Goal: Information Seeking & Learning: Learn about a topic

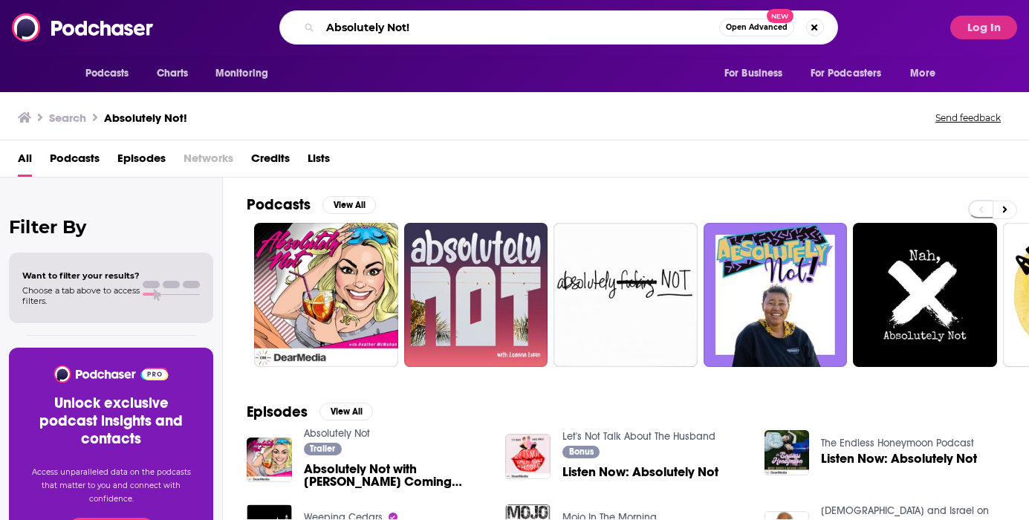
drag, startPoint x: 447, startPoint y: 25, endPoint x: 288, endPoint y: 25, distance: 159.0
click at [288, 25] on div "Absolutely Not! Open Advanced New" at bounding box center [558, 27] width 559 height 34
paste input "Dear FoundHer.."
type input "Dear FoundHer.."
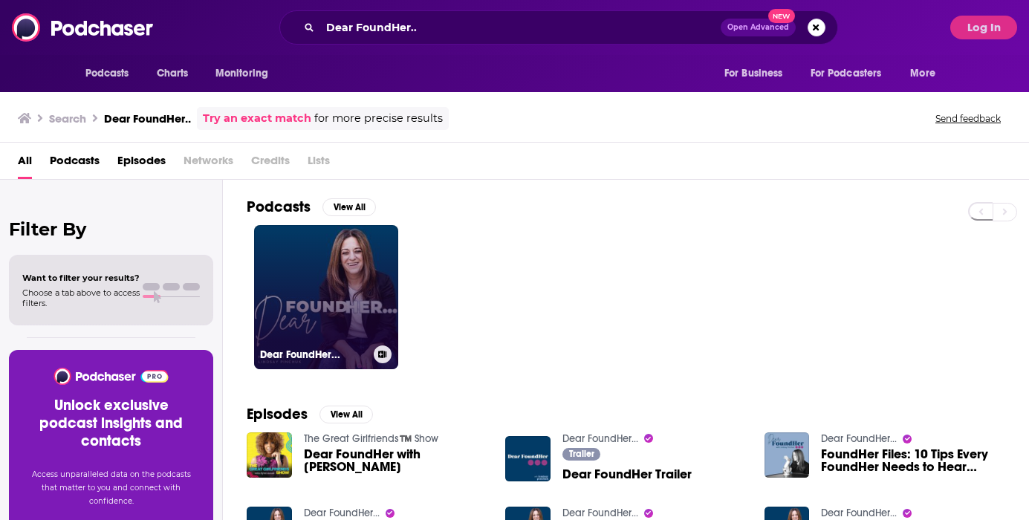
click at [326, 270] on link "Dear FoundHer..." at bounding box center [326, 297] width 144 height 144
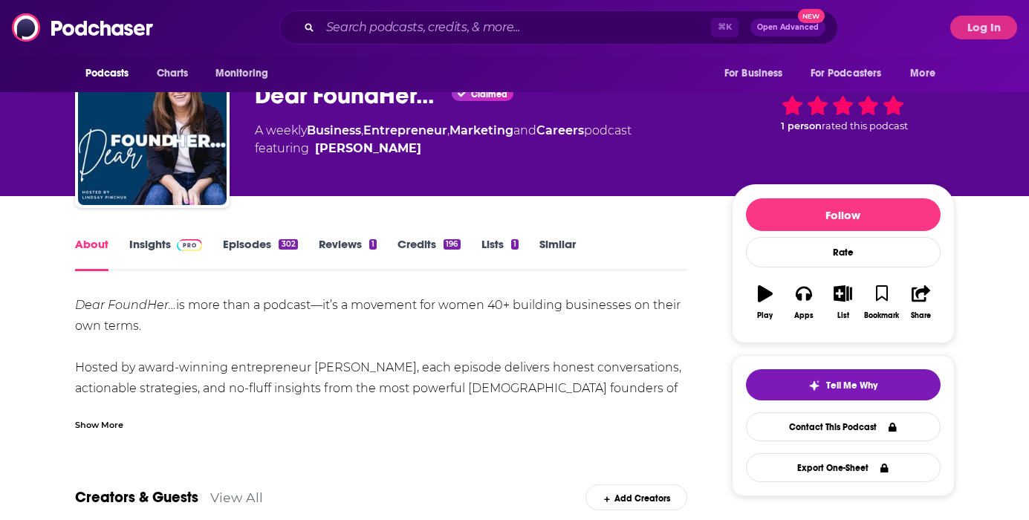
scroll to position [54, 0]
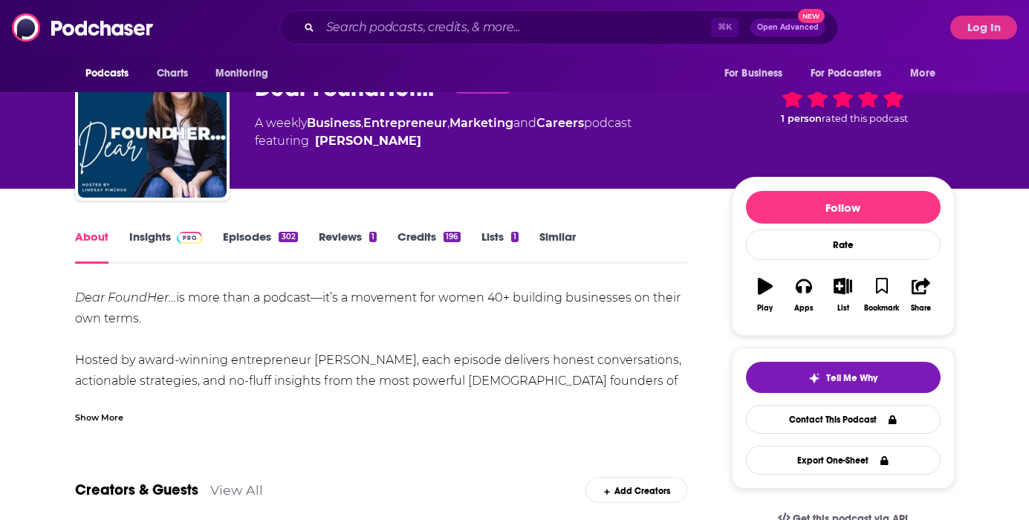
click at [172, 255] on link "Insights" at bounding box center [166, 247] width 74 height 34
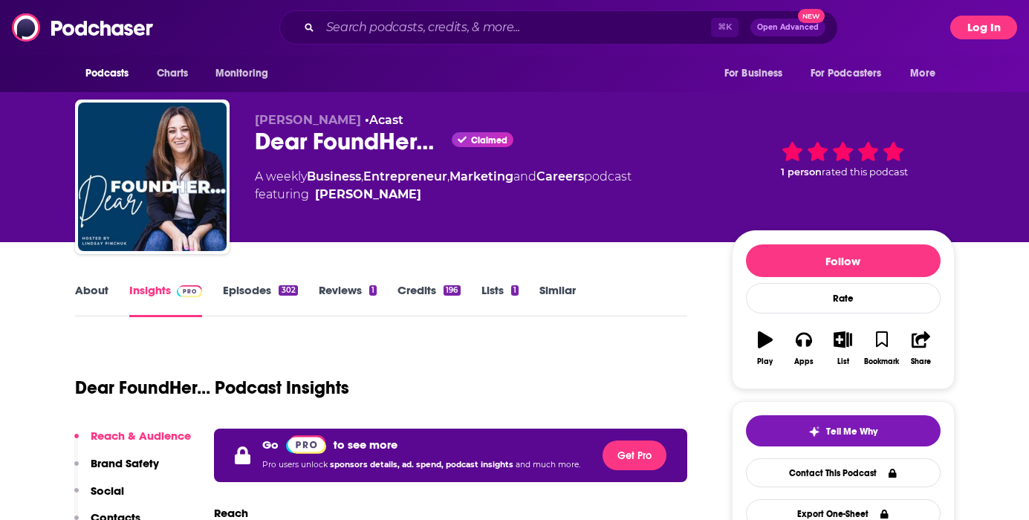
click at [960, 33] on button "Log In" at bounding box center [983, 28] width 67 height 24
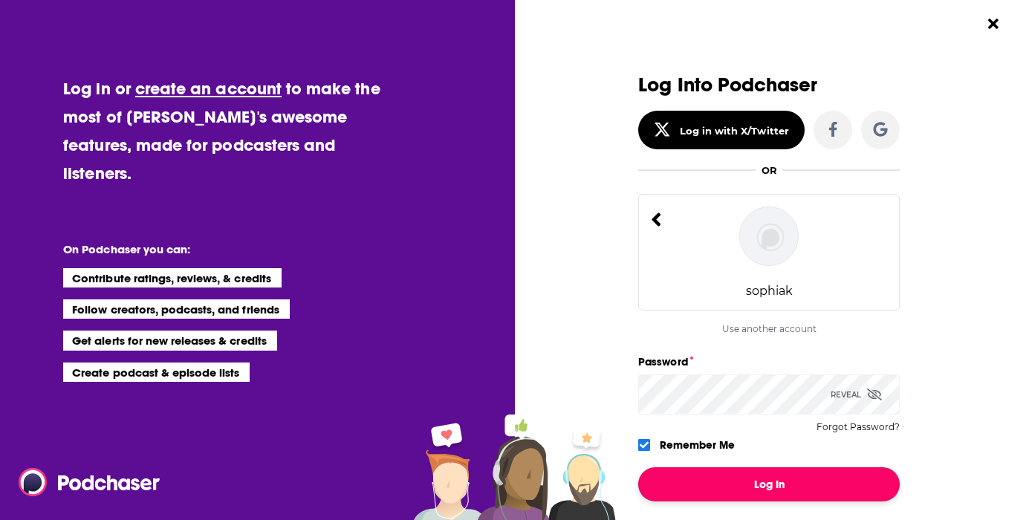
click at [763, 486] on button "Log In" at bounding box center [769, 484] width 262 height 34
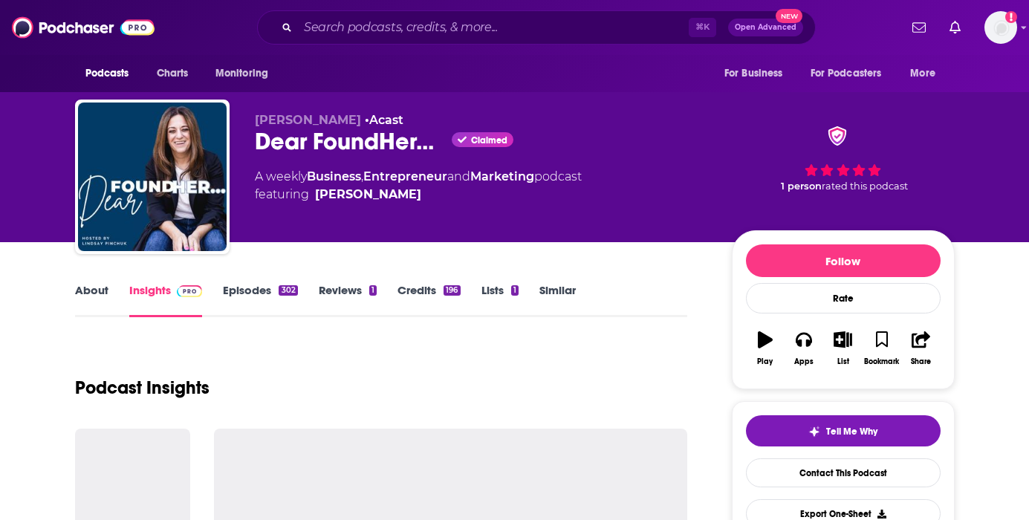
scroll to position [124, 0]
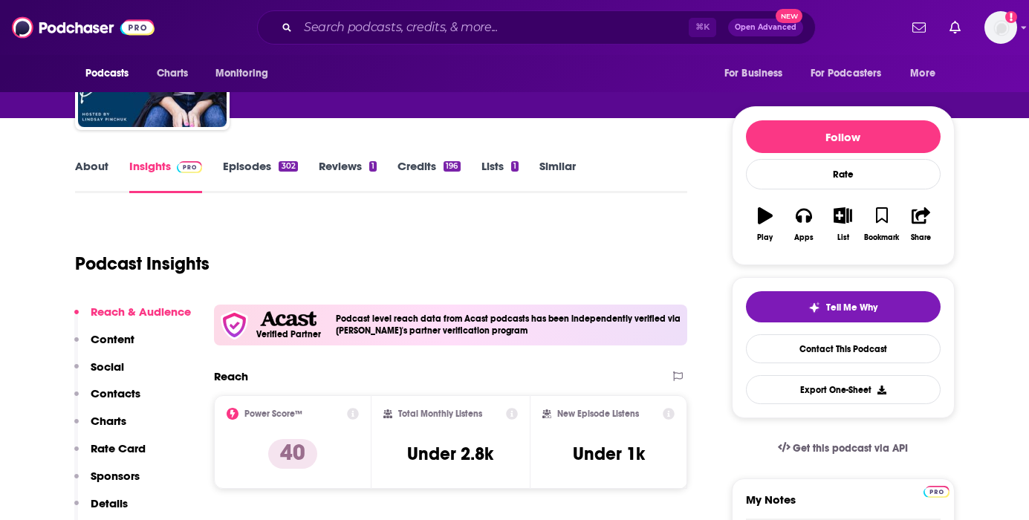
click at [95, 169] on link "About" at bounding box center [91, 176] width 33 height 34
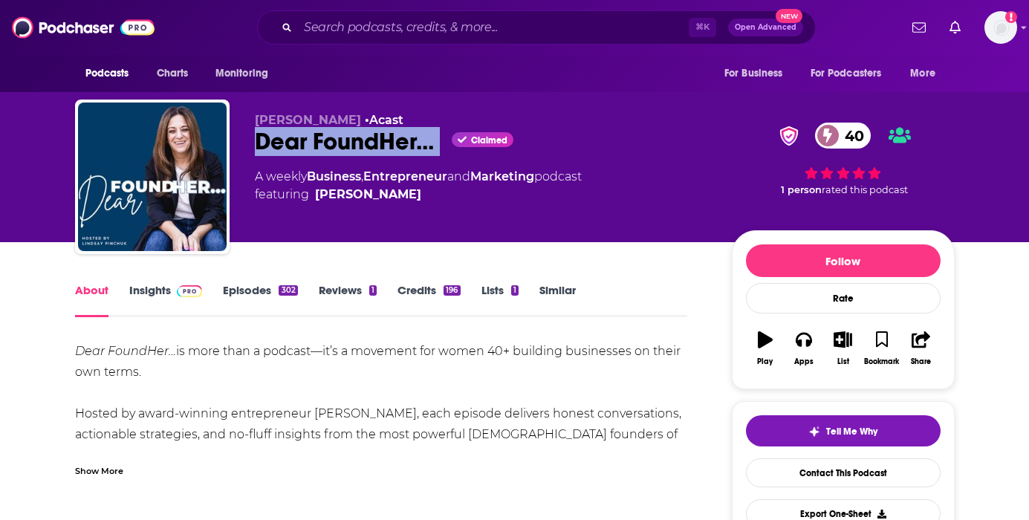
drag, startPoint x: 260, startPoint y: 141, endPoint x: 452, endPoint y: 141, distance: 191.7
click at [452, 141] on div "Lindsay Pinchuk • Acast Dear FoundHer... Claimed 40 A weekly Business , Entrepr…" at bounding box center [515, 180] width 880 height 161
copy div "Dear FoundHer..."
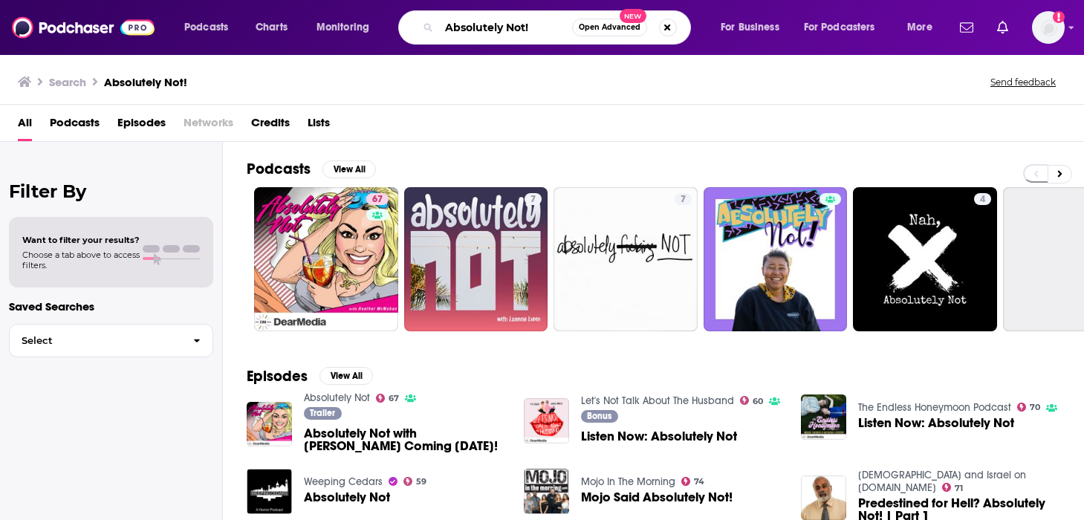
drag, startPoint x: 542, startPoint y: 29, endPoint x: 424, endPoint y: 29, distance: 118.1
click at [424, 29] on div "Absolutely Not! Open Advanced New" at bounding box center [544, 27] width 293 height 34
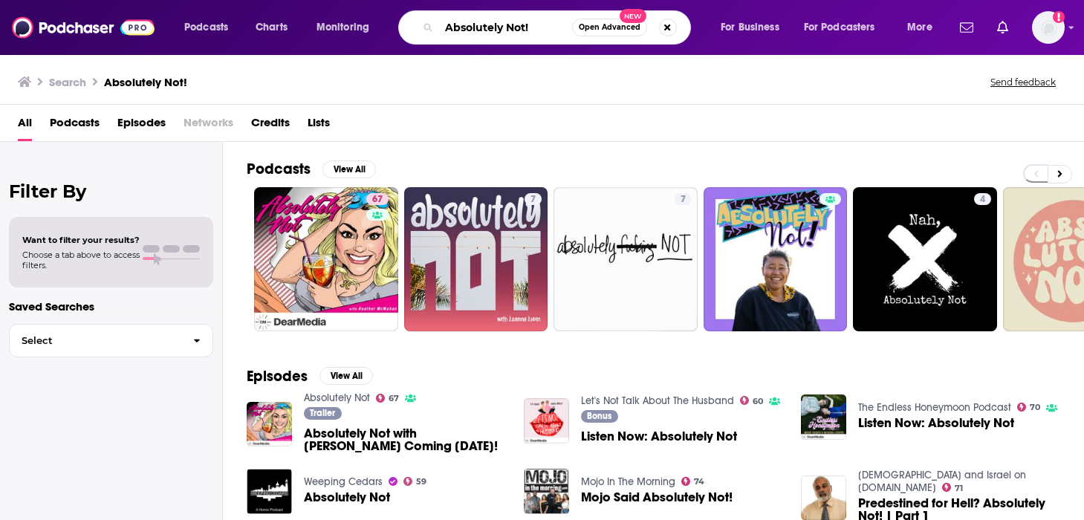
drag, startPoint x: 461, startPoint y: 28, endPoint x: 398, endPoint y: 25, distance: 64.0
click at [398, 25] on div "Podcasts Charts Monitoring Absolutely Not! Open Advanced New For Business For P…" at bounding box center [560, 27] width 773 height 34
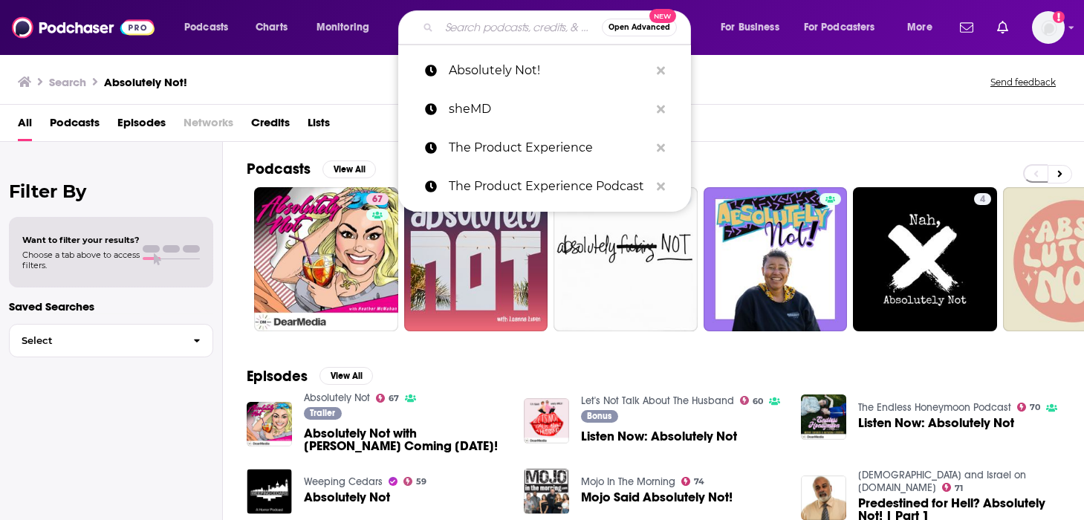
paste input "Making It in The Toy Industry"
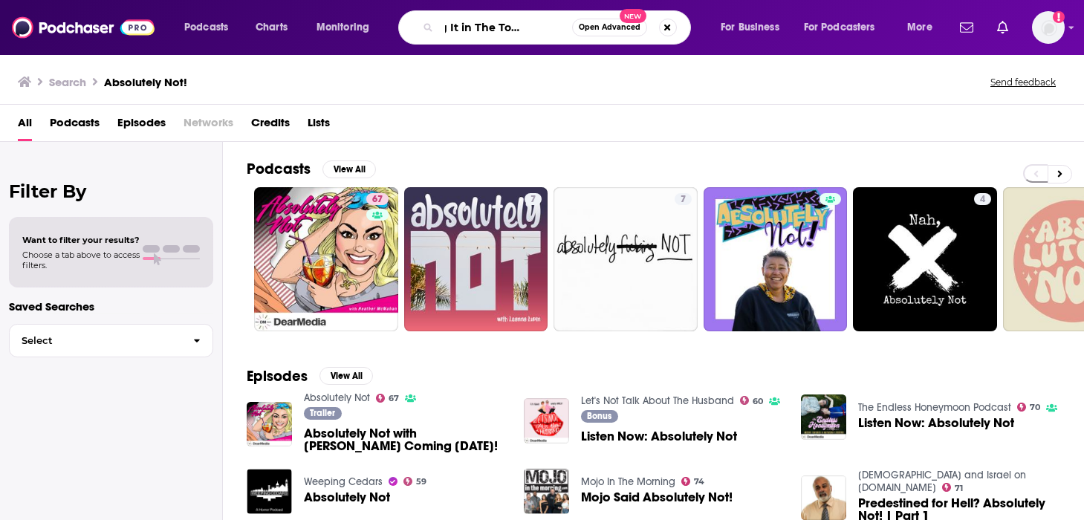
type input "Making It in The Toy Industry"
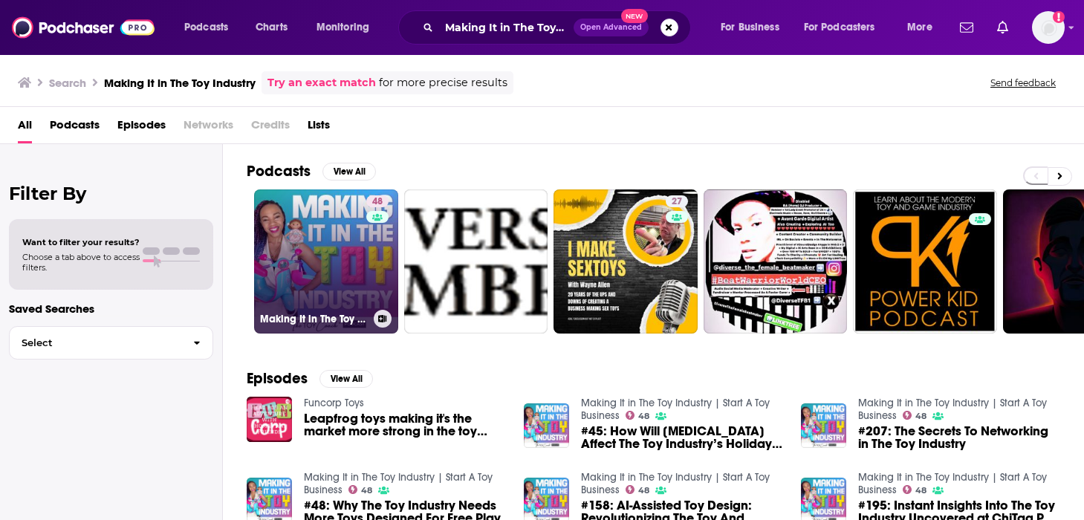
click at [359, 282] on link "48 Making It in The Toy Industry | Start A Toy Business" at bounding box center [326, 261] width 144 height 144
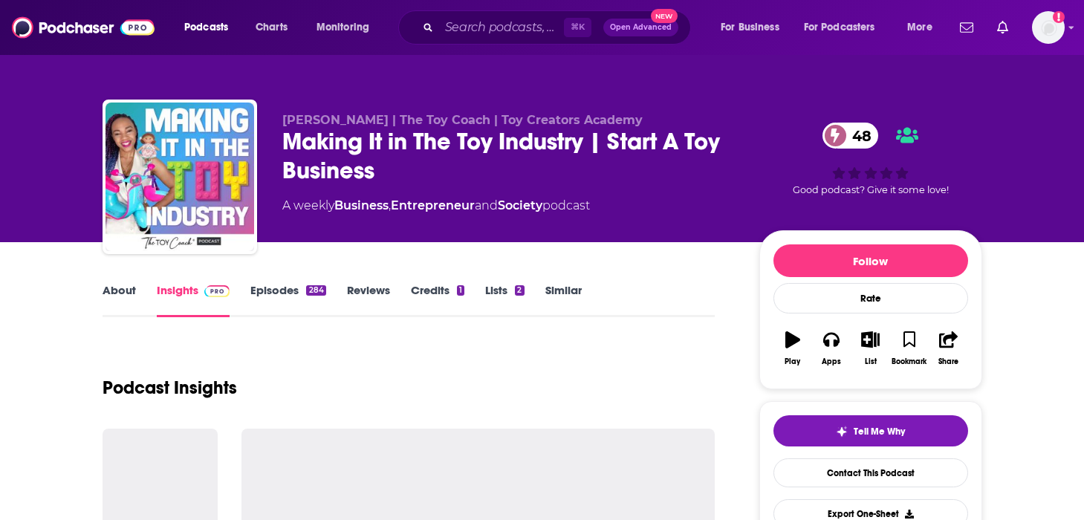
click at [290, 295] on link "Episodes 284" at bounding box center [287, 300] width 75 height 34
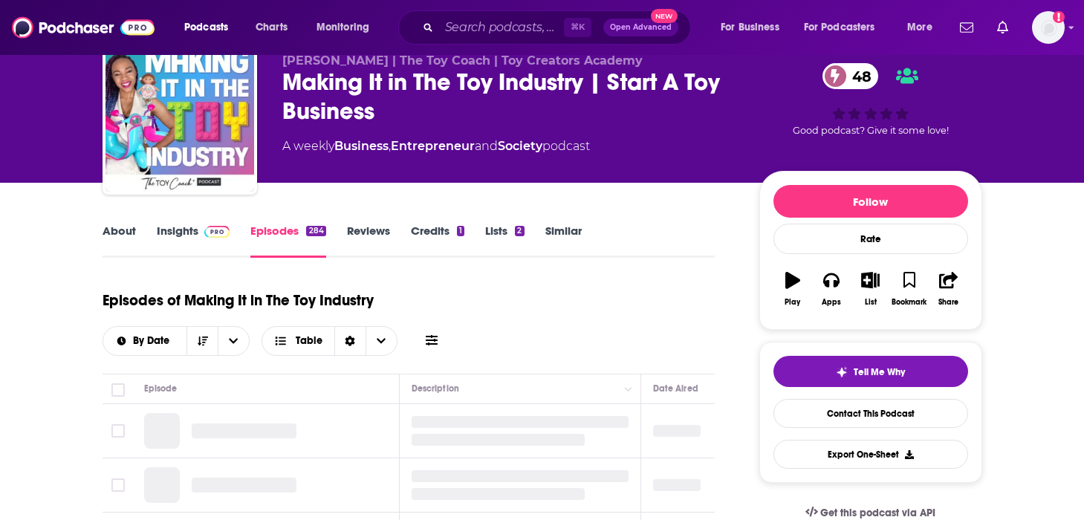
scroll to position [62, 0]
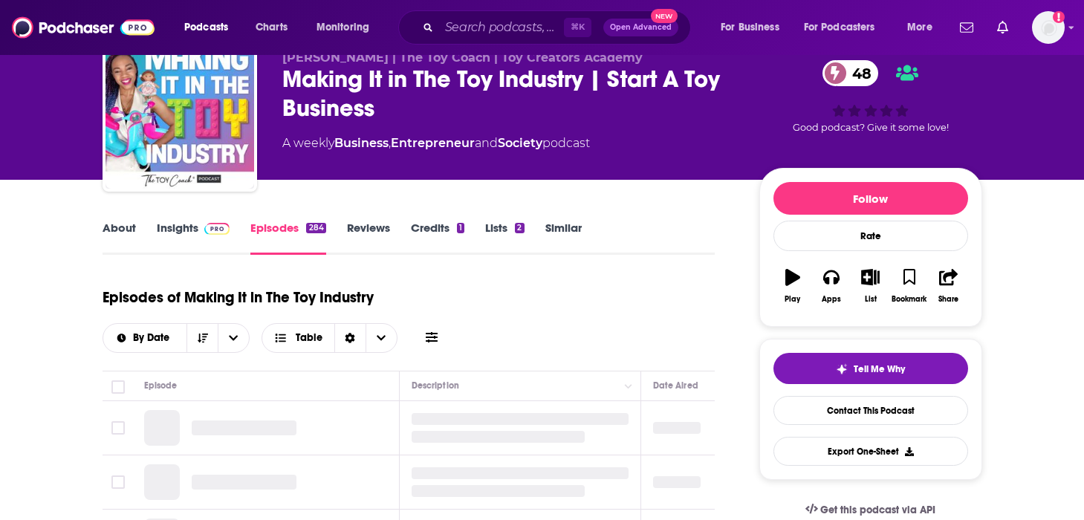
click at [193, 237] on link "Insights" at bounding box center [194, 238] width 74 height 34
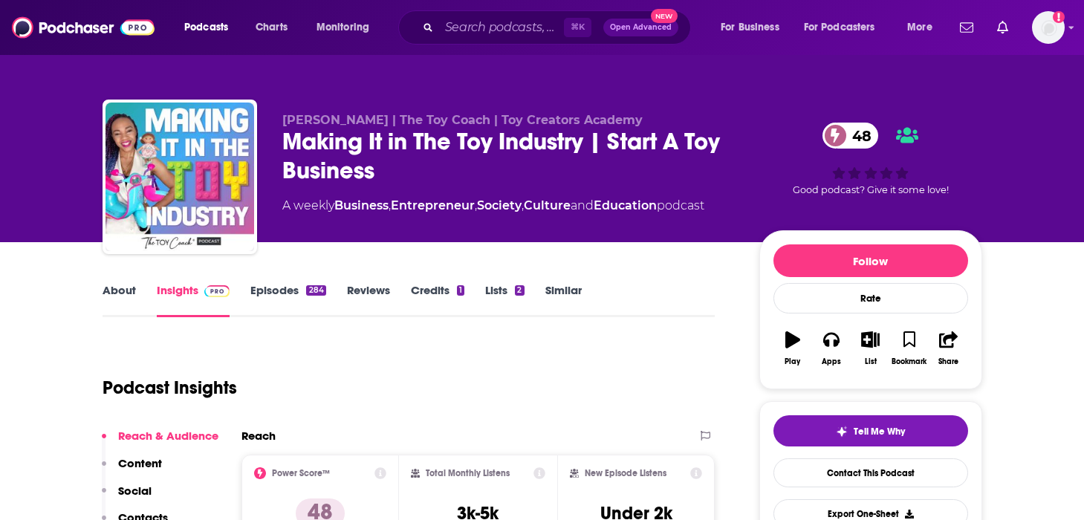
scroll to position [53, 0]
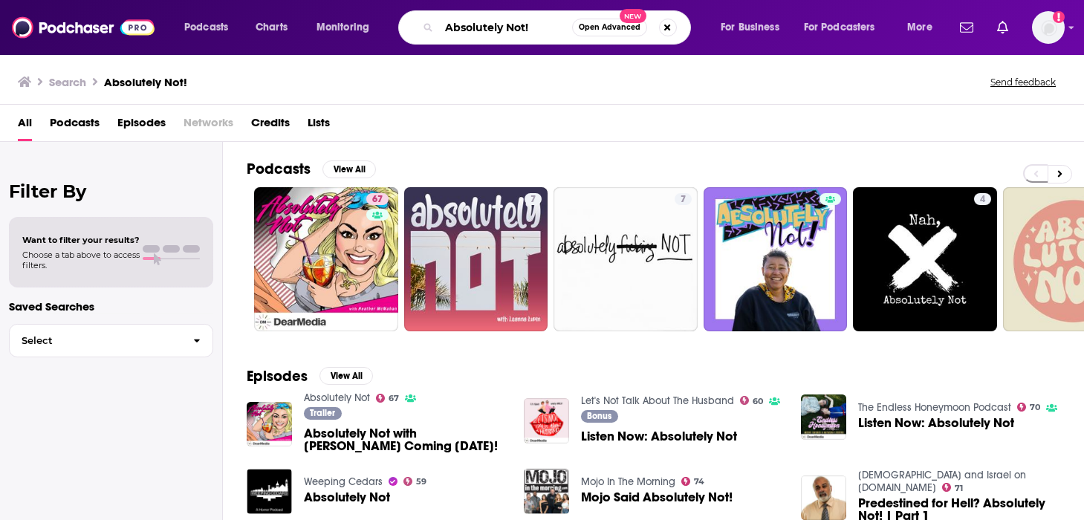
drag, startPoint x: 548, startPoint y: 26, endPoint x: 436, endPoint y: 26, distance: 111.5
click at [442, 26] on input "Absolutely Not!" at bounding box center [505, 28] width 133 height 24
paste input "Join Fortune Executive Editorial Director Diane Brady as she engages global lea…"
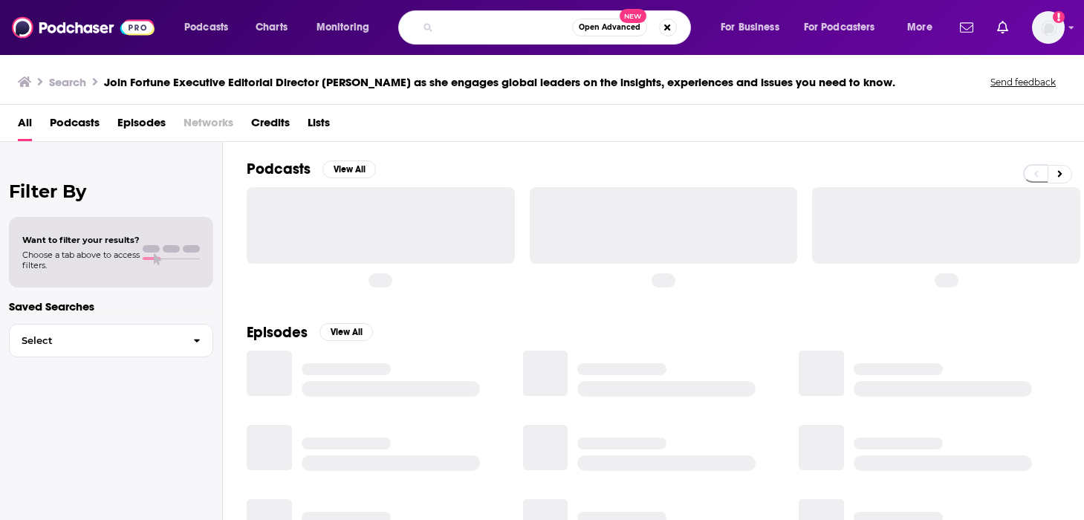
drag, startPoint x: 442, startPoint y: 29, endPoint x: 623, endPoint y: 30, distance: 180.6
click at [623, 30] on div "Join Fortune Executive Editorial Director Diane Brady as she engages global lea…" at bounding box center [544, 27] width 293 height 34
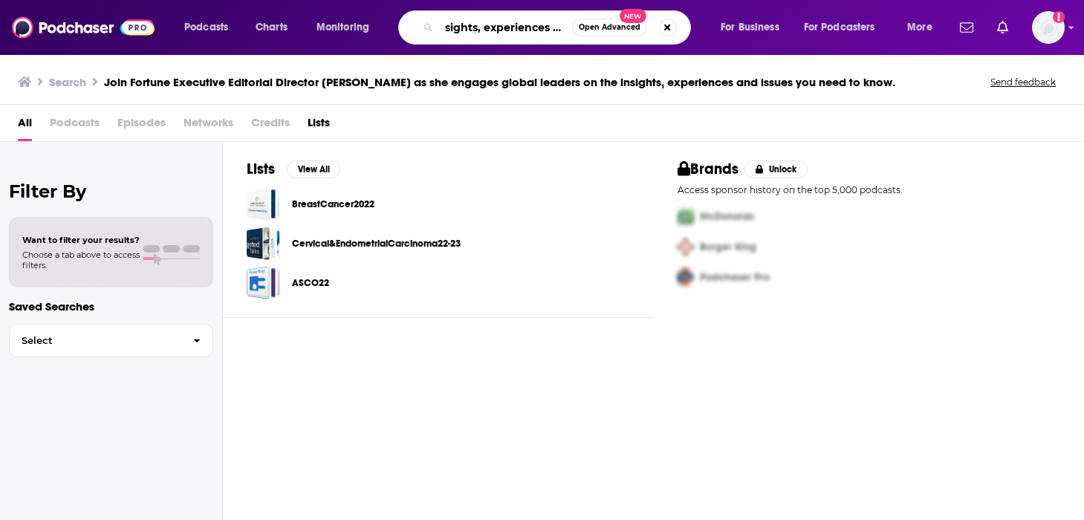
scroll to position [0, 149]
drag, startPoint x: 450, startPoint y: 28, endPoint x: 936, endPoint y: 65, distance: 488.1
click at [936, 65] on div "Podcasts Charts Monitoring sights, experiences and issues you need to know. Ope…" at bounding box center [542, 260] width 1084 height 520
type input "s"
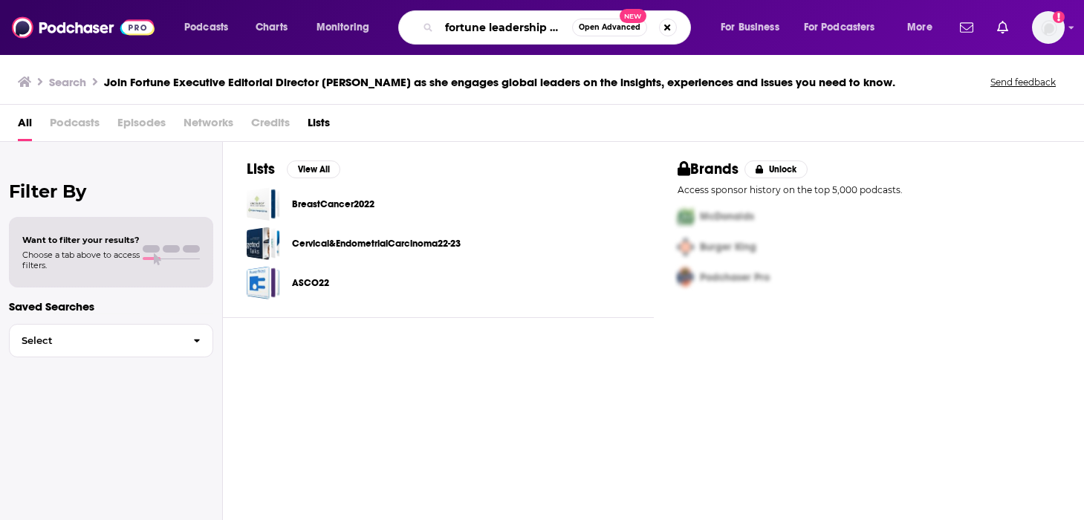
scroll to position [0, 4]
type input "fortune leadership next"
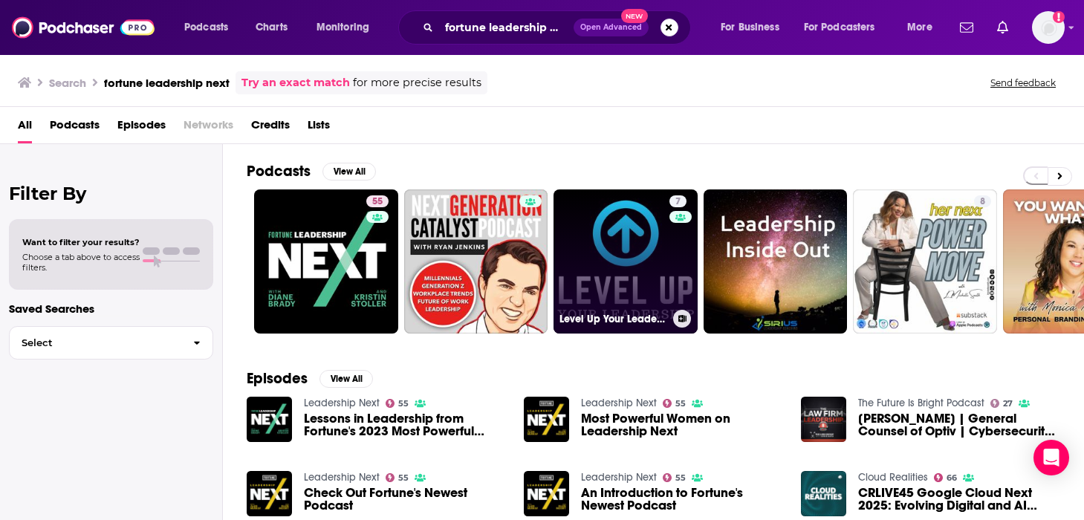
scroll to position [101, 0]
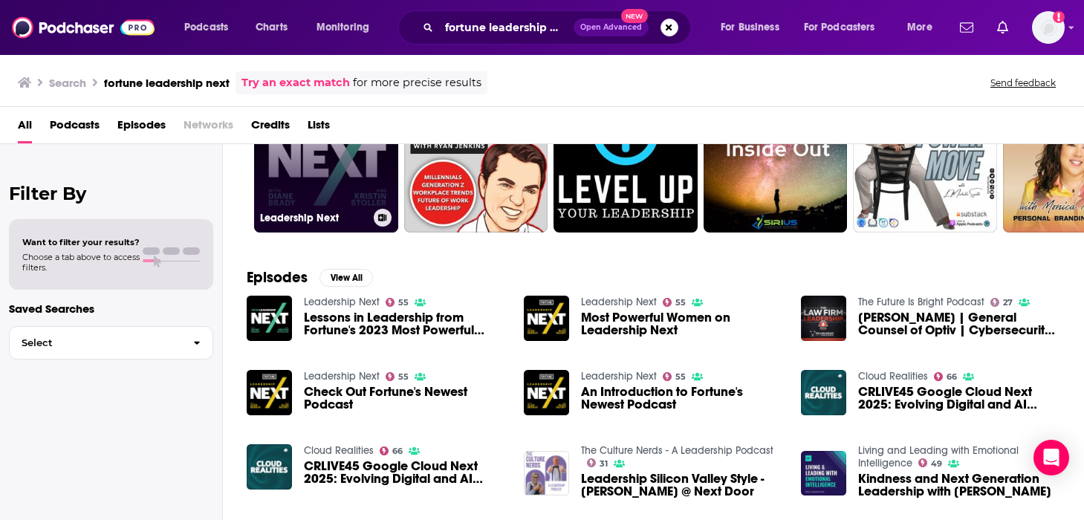
click at [297, 193] on link "55 Leadership Next" at bounding box center [326, 160] width 144 height 144
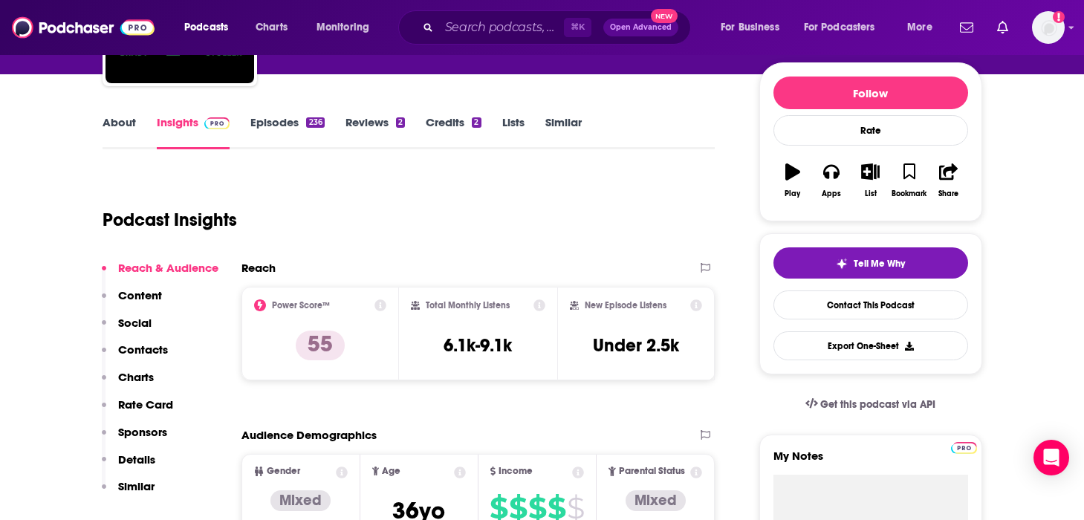
click at [157, 345] on p "Contacts" at bounding box center [143, 350] width 50 height 14
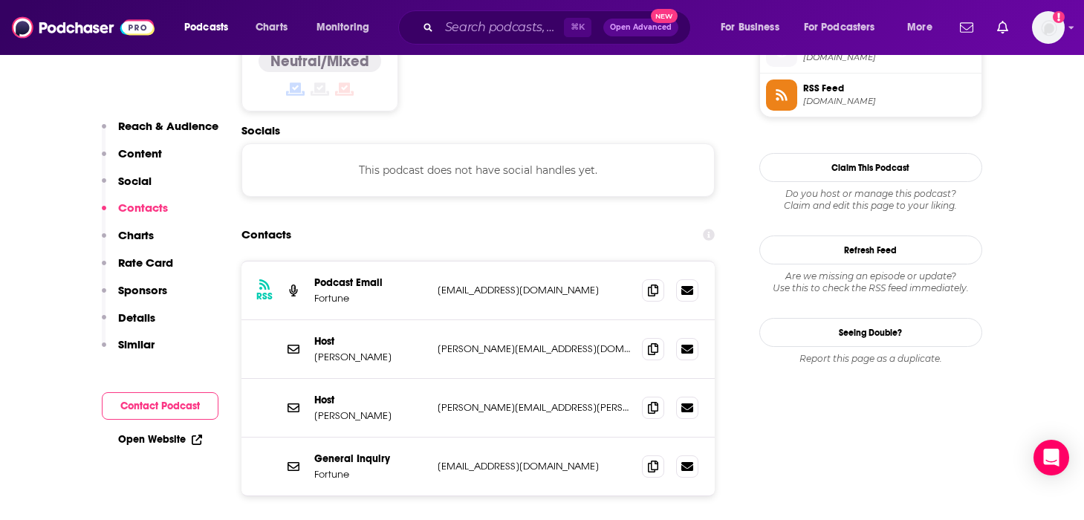
scroll to position [1234, 0]
